Goal: Navigation & Orientation: Find specific page/section

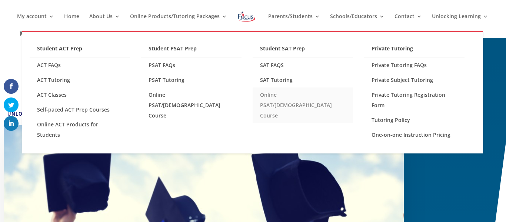
click at [319, 93] on link "Online PSAT/[DEMOGRAPHIC_DATA] Course" at bounding box center [303, 105] width 100 height 36
